Goal: Use online tool/utility: Utilize a website feature to perform a specific function

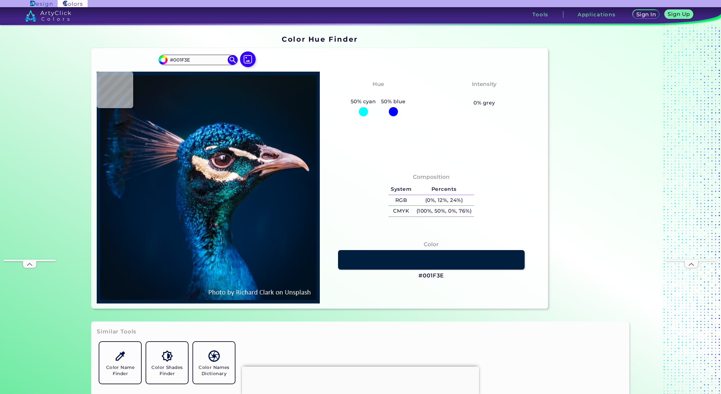
scroll to position [1, 0]
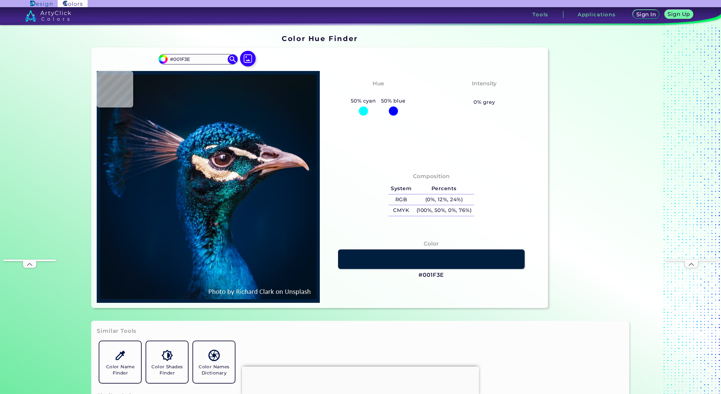
type input "#002441"
type input "#0d121a"
type input "#0D121A"
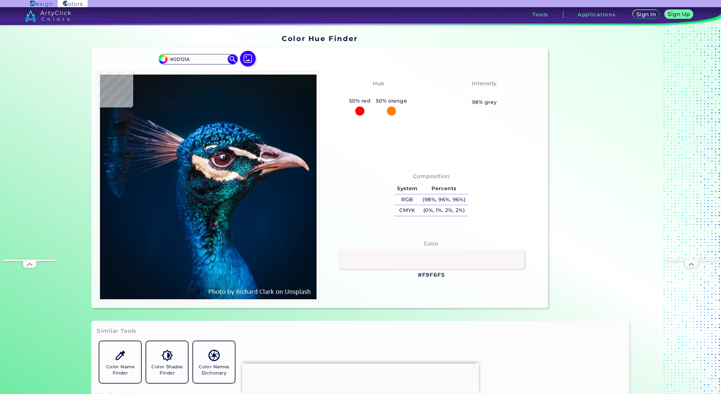
type input "#f9f6f5"
type input "#F9F6F5"
type input "#b59271"
type input "#B59271"
type input "#816c7b"
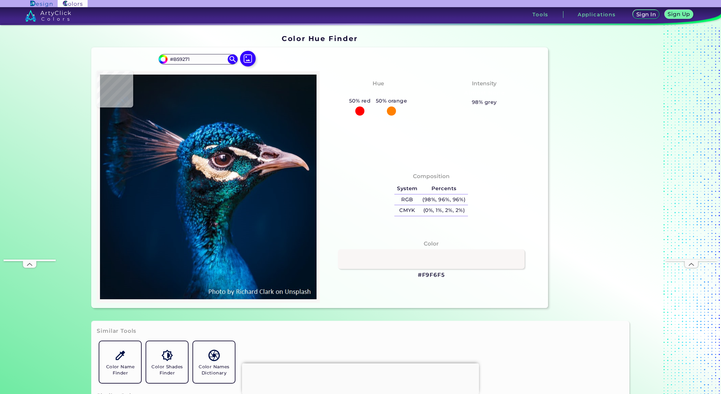
type input "#816C7B"
type input "#e6d2dd"
type input "#E6D2DD"
type input "#1e5f72"
type input "#1E5F72"
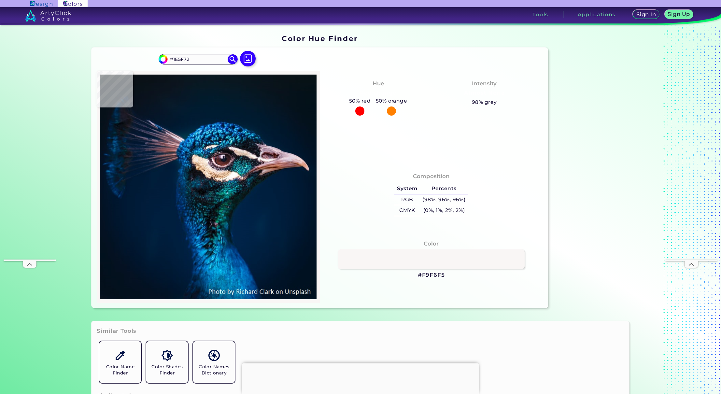
type input "#088dcb"
type input "#088DCB"
type input "#1eb1ea"
type input "#1EB1EA"
type input "#0e71b7"
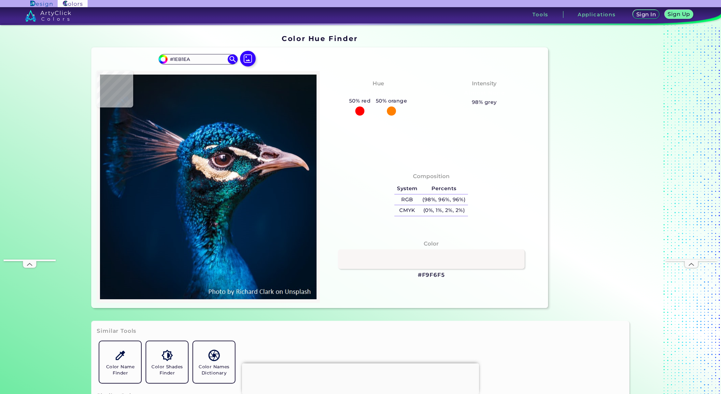
type input "#0E71B7"
type input "#2f83aa"
type input "#2F83AA"
type input "#013971"
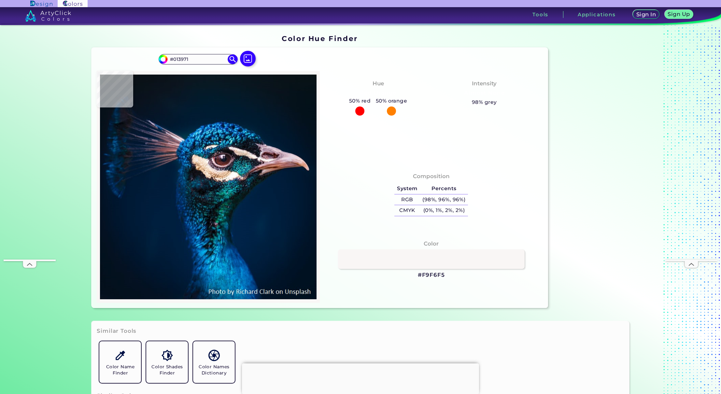
type input "#2778b8"
type input "#2778B8"
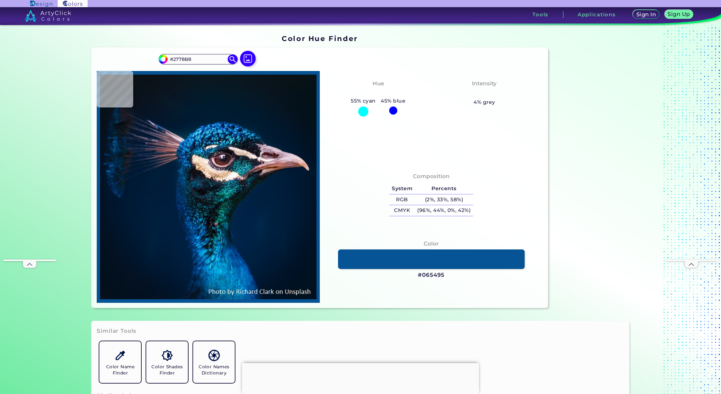
type input "#065495"
type input "#0f5d9a"
type input "#0F5D9A"
type input "#14568b"
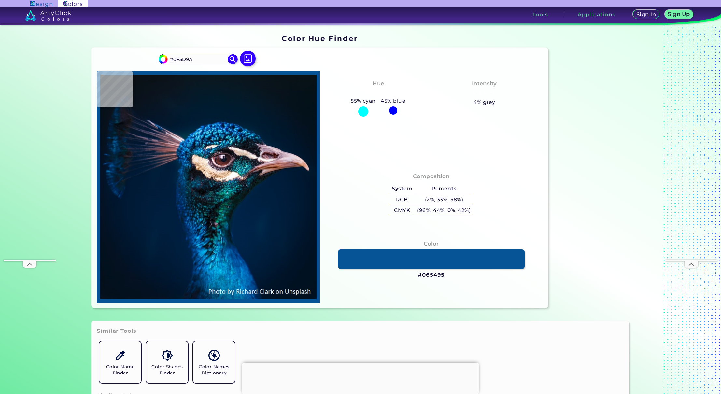
type input "#14568B"
type input "#093865"
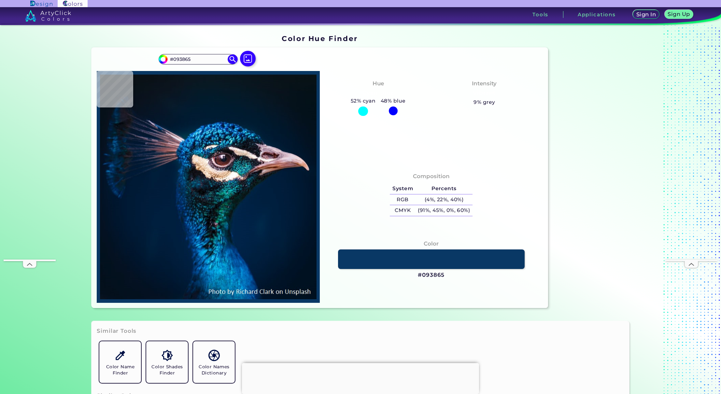
type input "#00224b"
type input "#00224B"
type input "#094a77"
type input "#094A77"
type input "#1490b2"
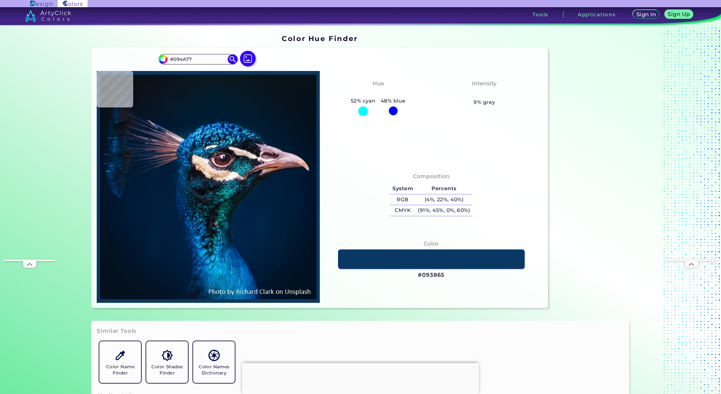
type input "#1490B2"
type input "#fdecd7"
type input "#FDECD7"
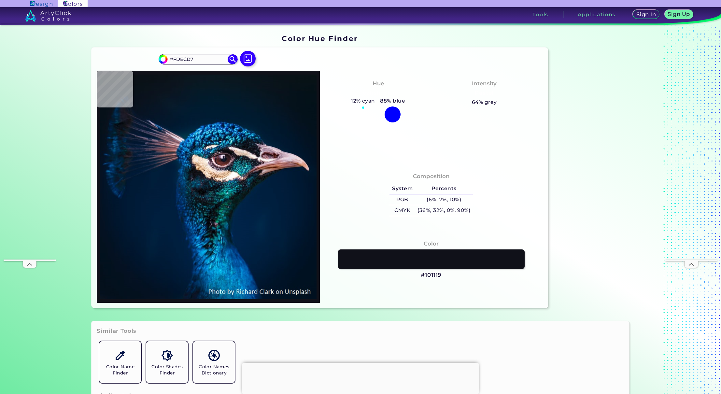
type input "#101119"
type input "#0e172b"
type input "#0E172B"
type input "#032134"
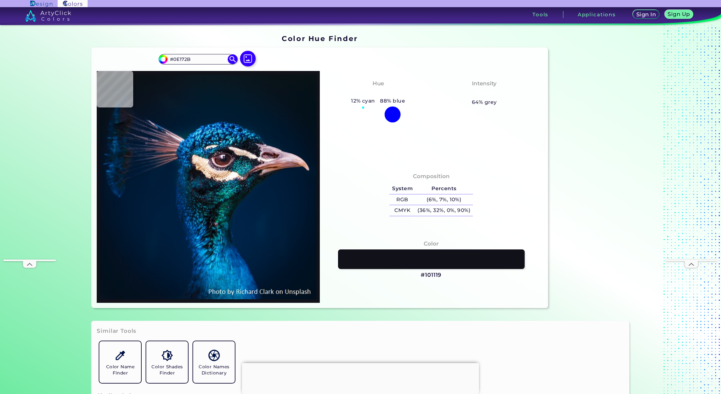
type input "#032134"
type input "#001d3b"
type input "#001D3B"
type input "#001b38"
type input "#001B38"
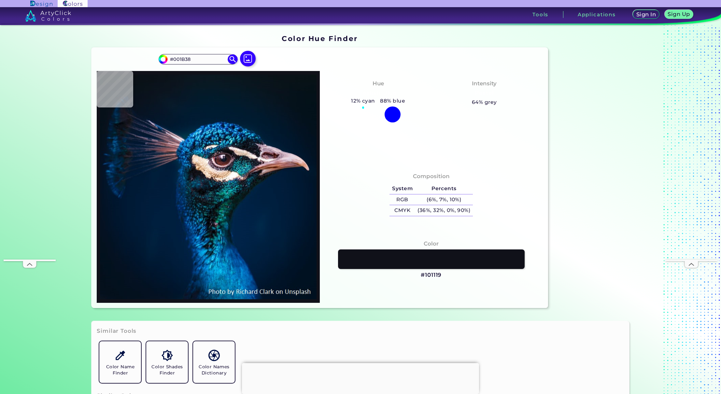
type input "#011631"
type input "#021223"
type input "#015992"
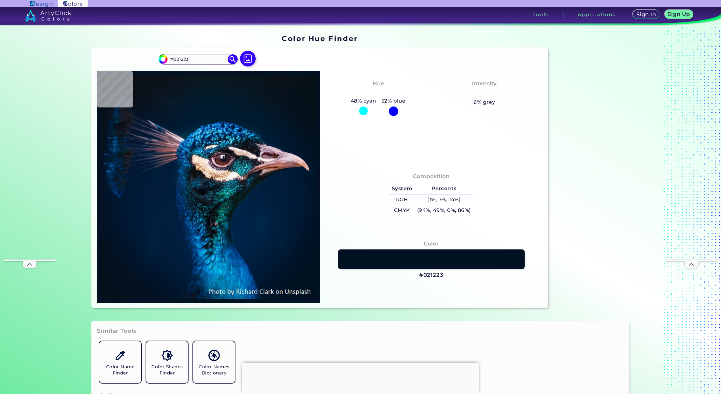
type input "#015992"
type input "#023a7c"
type input "#023A7C"
type input "#001834"
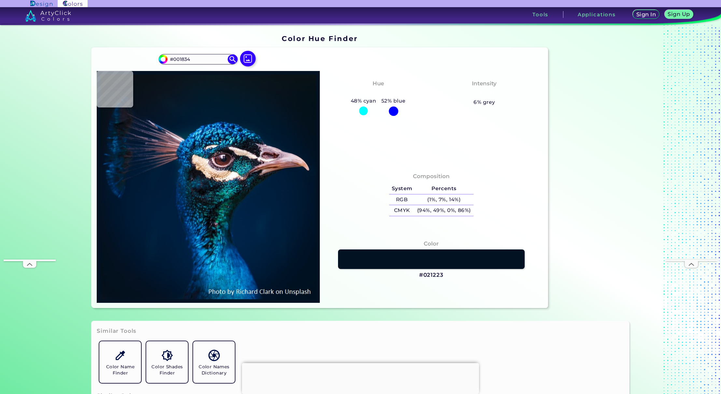
type input "#001935"
type input "#001b38"
type input "#001B38"
type input "#011c39"
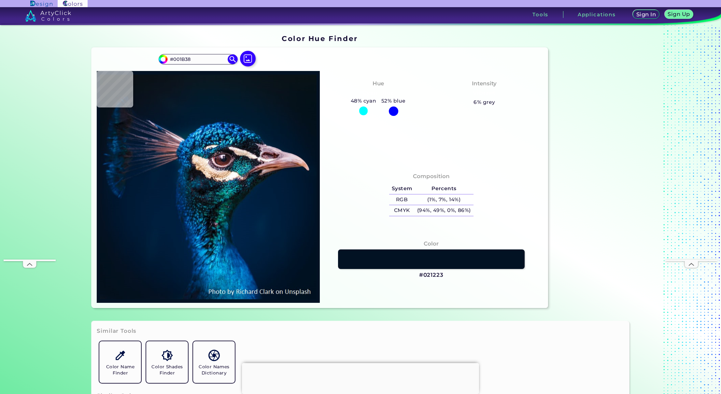
type input "#011C39"
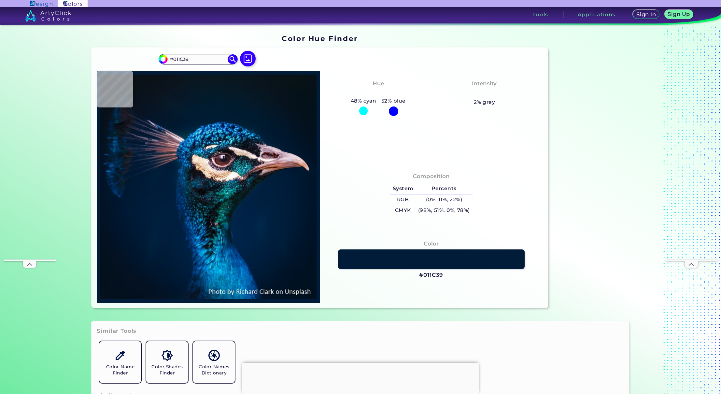
type input "#001b39"
type input "#001B39"
type input "#001b38"
type input "#001B38"
type input "#001b36"
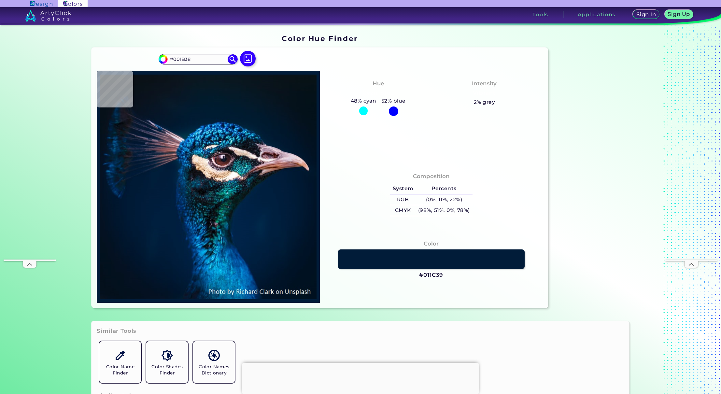
type input "#001B36"
type input "#001935"
type input "#001a33"
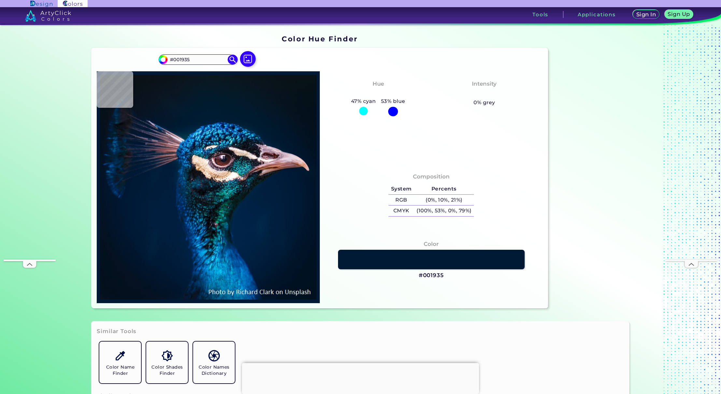
type input "#001A33"
type input "#001830"
type input "#001528"
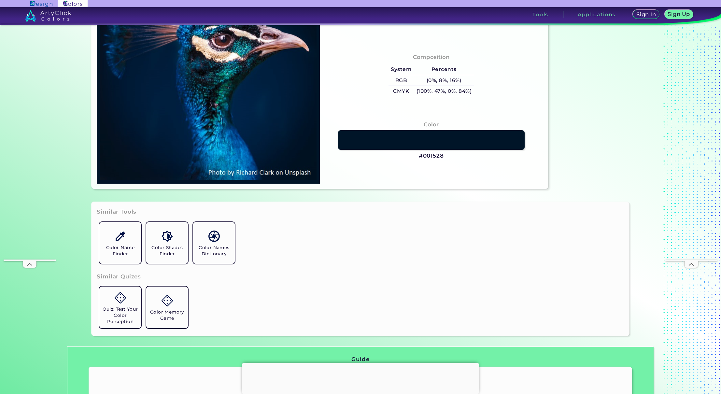
scroll to position [121, 0]
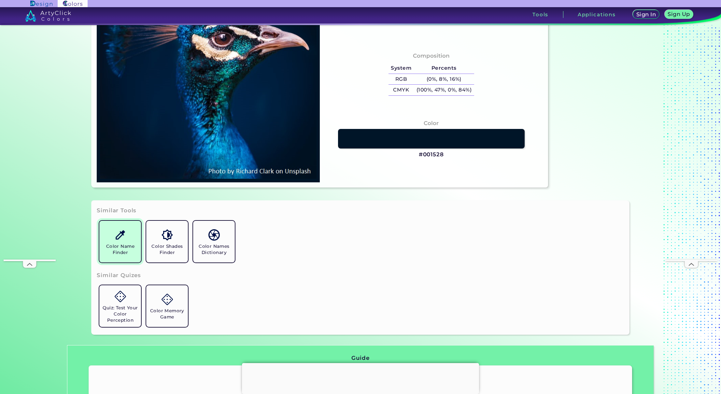
click at [116, 242] on link "Color Name Finder" at bounding box center [120, 241] width 47 height 47
